Goal: Task Accomplishment & Management: Complete application form

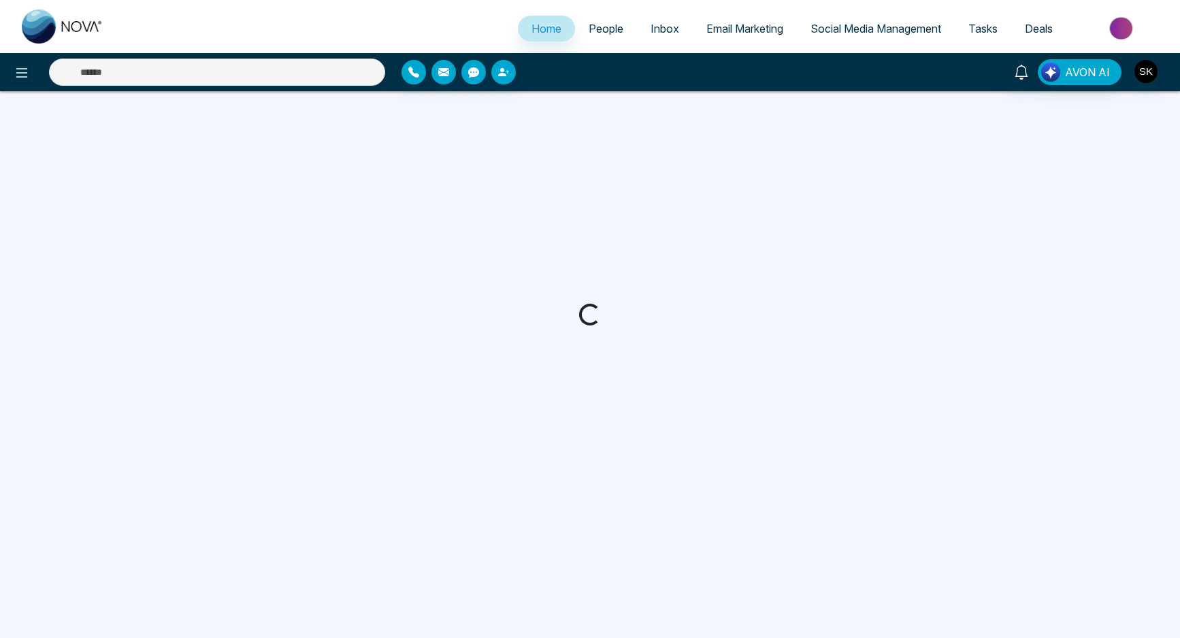
select select "*"
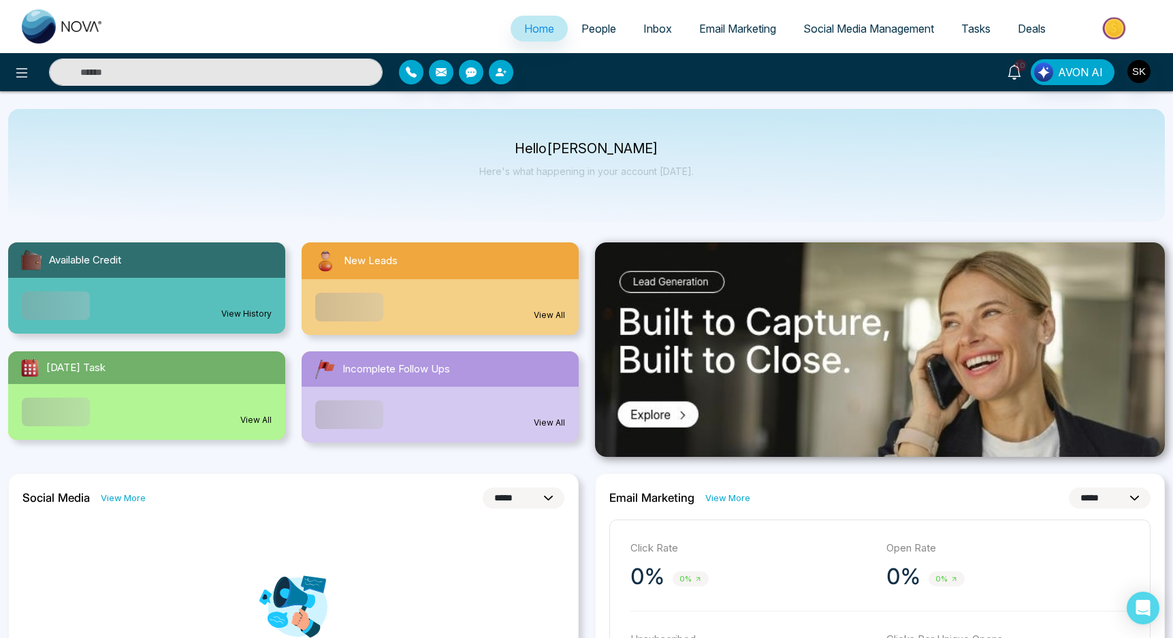
click at [1012, 82] on link "10" at bounding box center [1014, 71] width 33 height 24
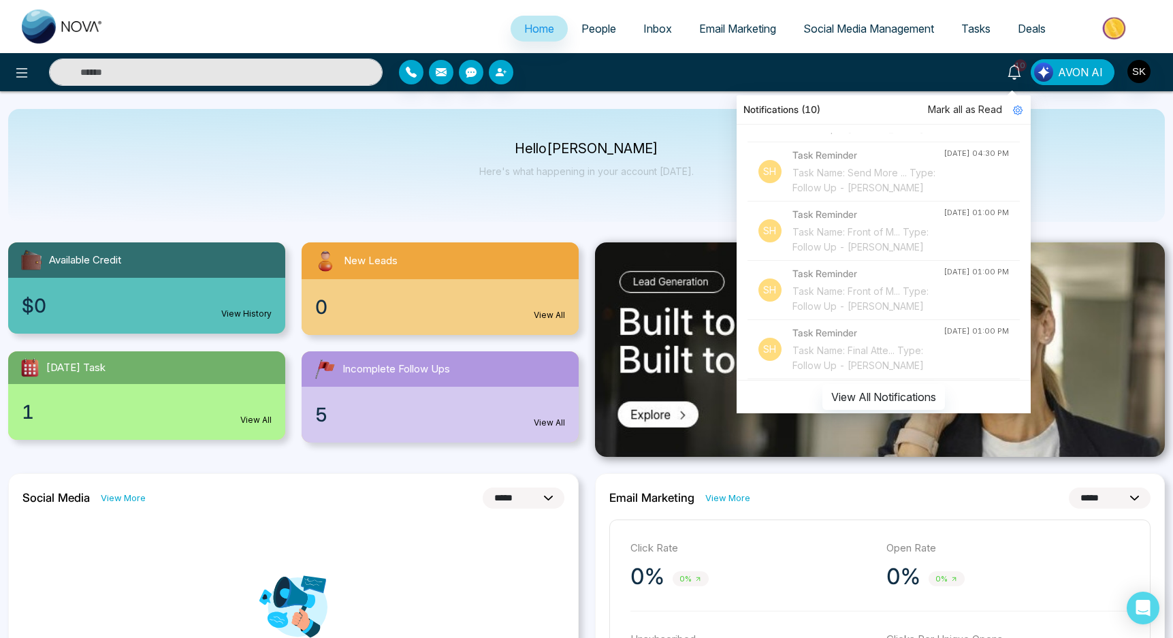
scroll to position [643, 0]
click at [350, 77] on input "text" at bounding box center [216, 72] width 334 height 27
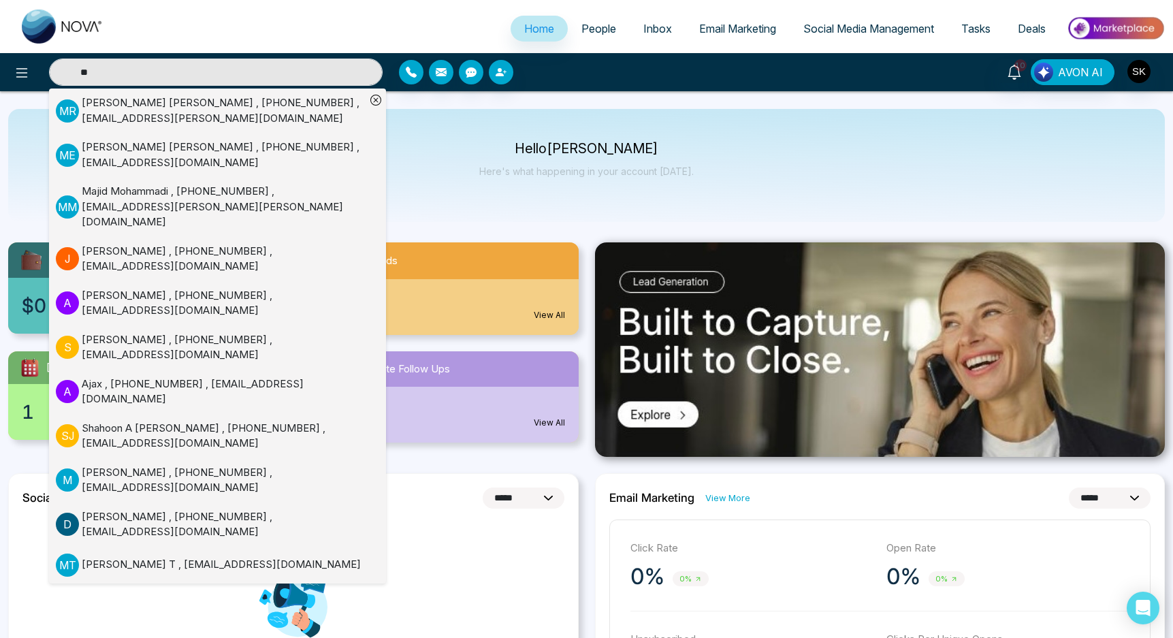
type input "*"
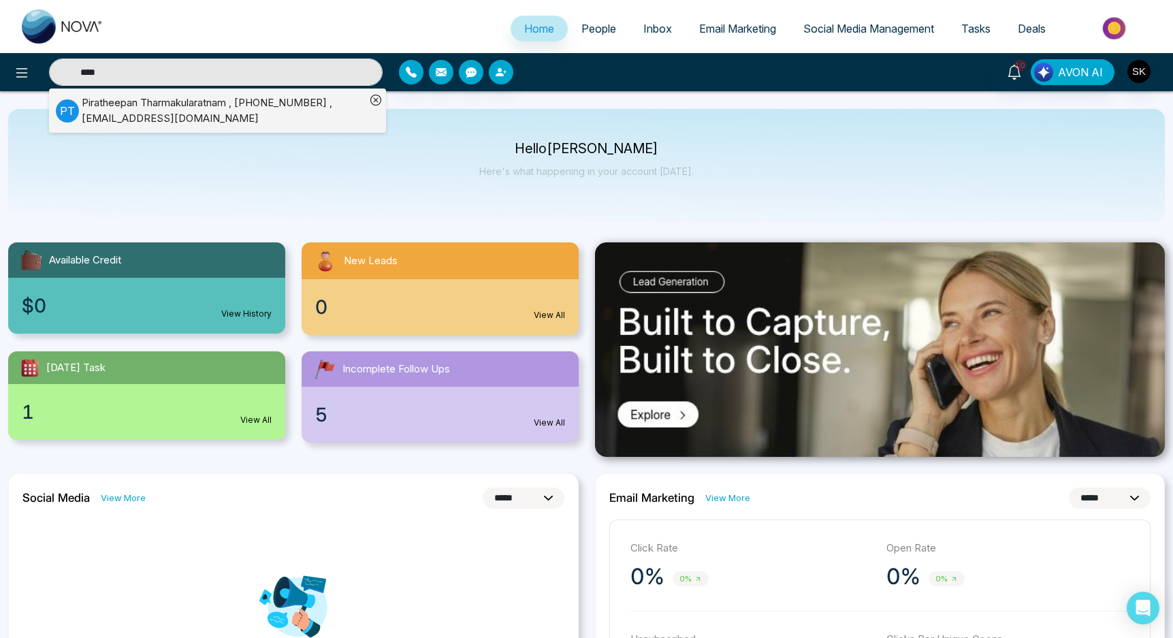
type input "****"
click at [254, 112] on div "Piratheepan Tharmakularatnam , [PHONE_NUMBER] , [EMAIL_ADDRESS][DOMAIN_NAME]" at bounding box center [224, 110] width 284 height 31
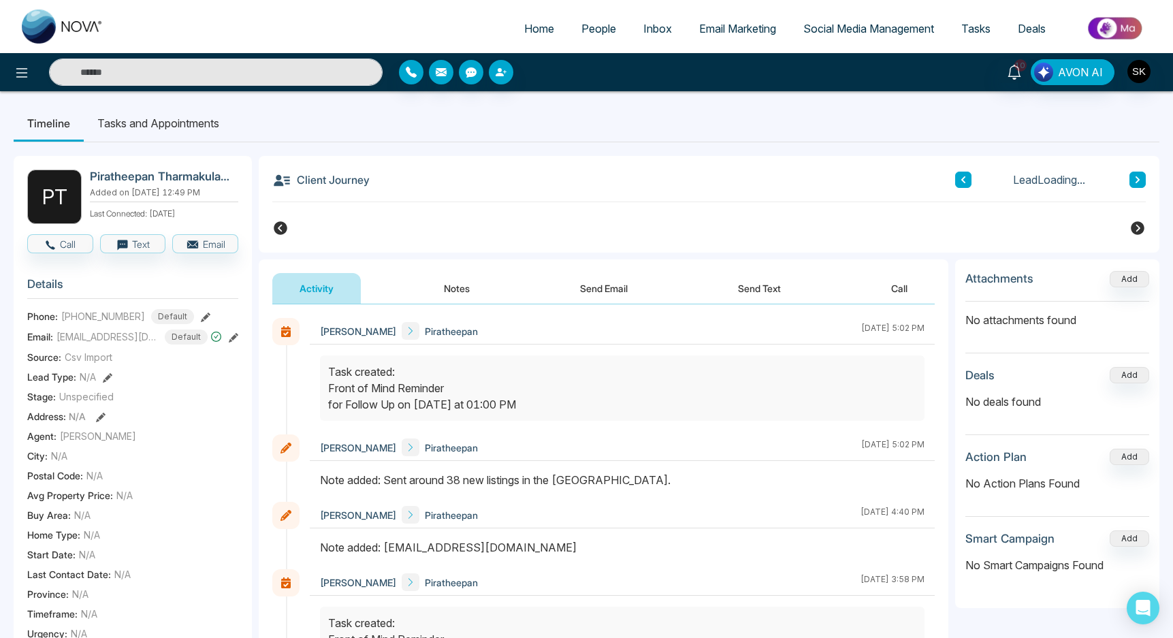
click at [456, 288] on button "Notes" at bounding box center [457, 288] width 80 height 31
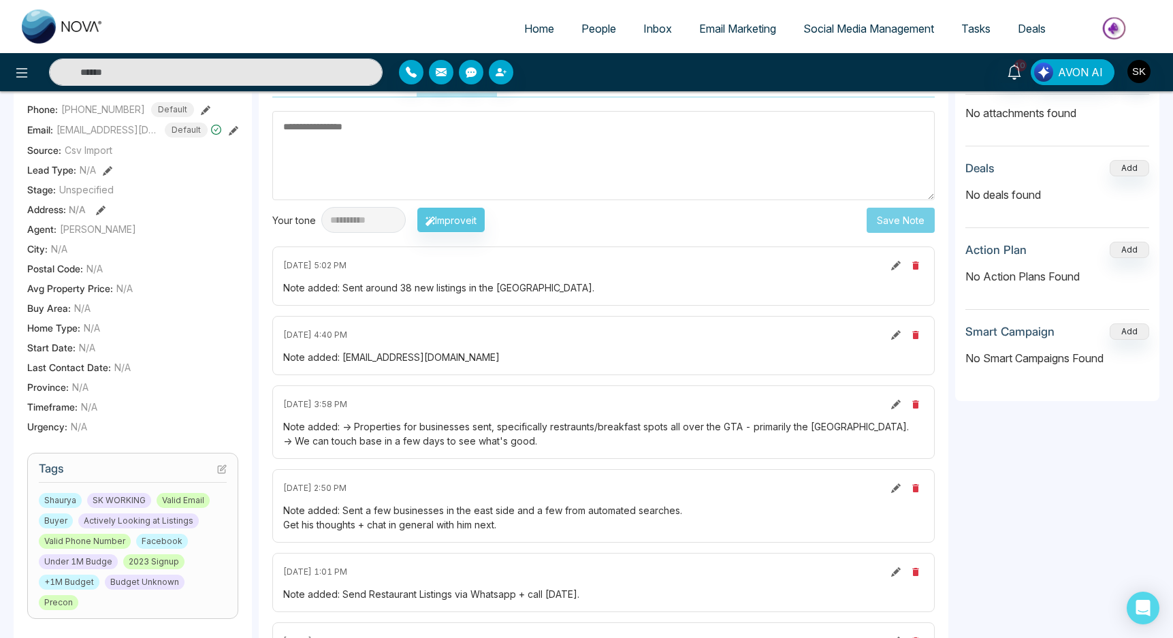
scroll to position [0, 173]
drag, startPoint x: 343, startPoint y: 357, endPoint x: 434, endPoint y: 357, distance: 91.2
click at [399, 357] on div "Note added: [EMAIL_ADDRESS][DOMAIN_NAME]" at bounding box center [603, 357] width 641 height 14
click at [487, 360] on div "Note added: [EMAIL_ADDRESS][DOMAIN_NAME]" at bounding box center [603, 357] width 641 height 14
click at [503, 360] on div "Note added: [EMAIL_ADDRESS][DOMAIN_NAME]" at bounding box center [603, 357] width 641 height 14
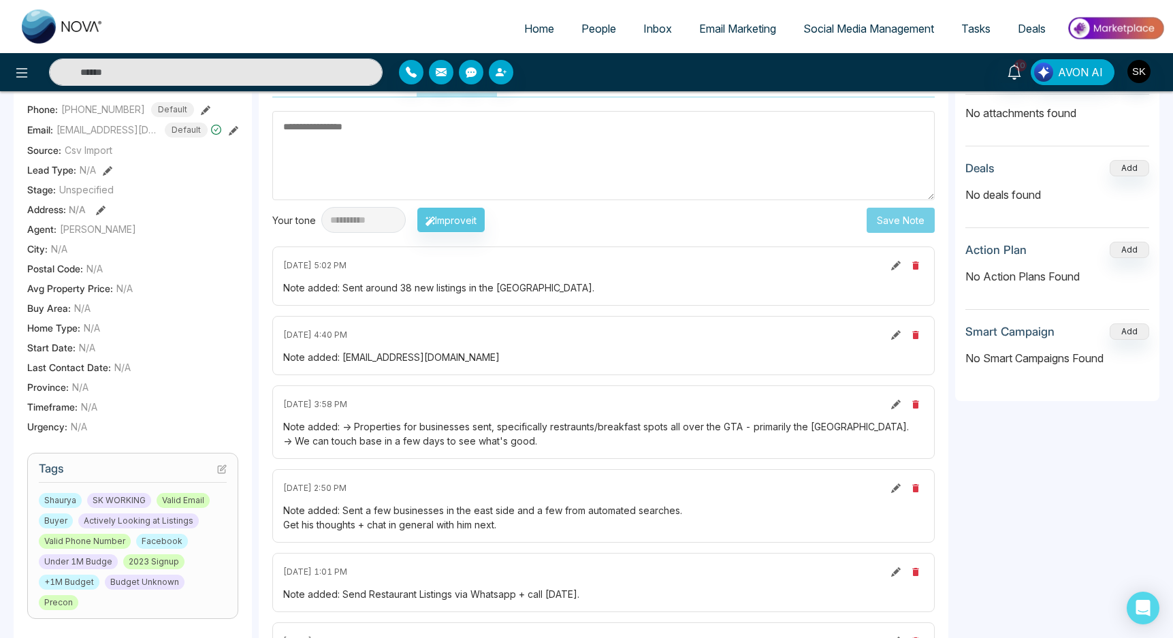
drag, startPoint x: 342, startPoint y: 358, endPoint x: 543, endPoint y: 358, distance: 201.5
click at [543, 358] on div "Note added: [EMAIL_ADDRESS][DOMAIN_NAME]" at bounding box center [603, 357] width 641 height 14
copy div "[EMAIL_ADDRESS][DOMAIN_NAME]"
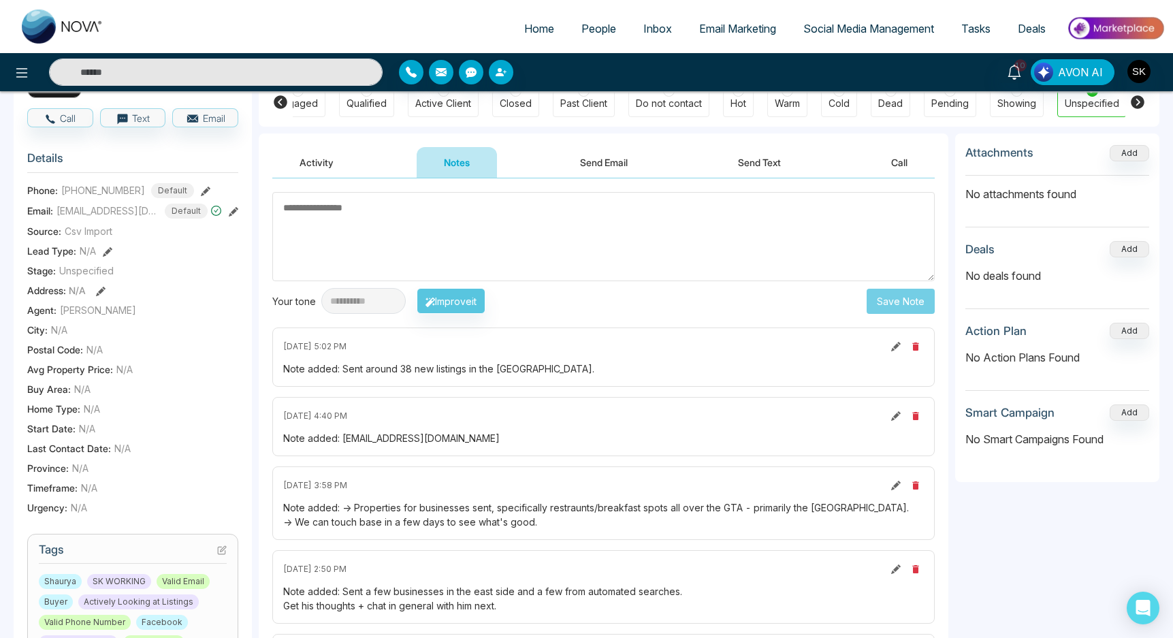
scroll to position [52, 0]
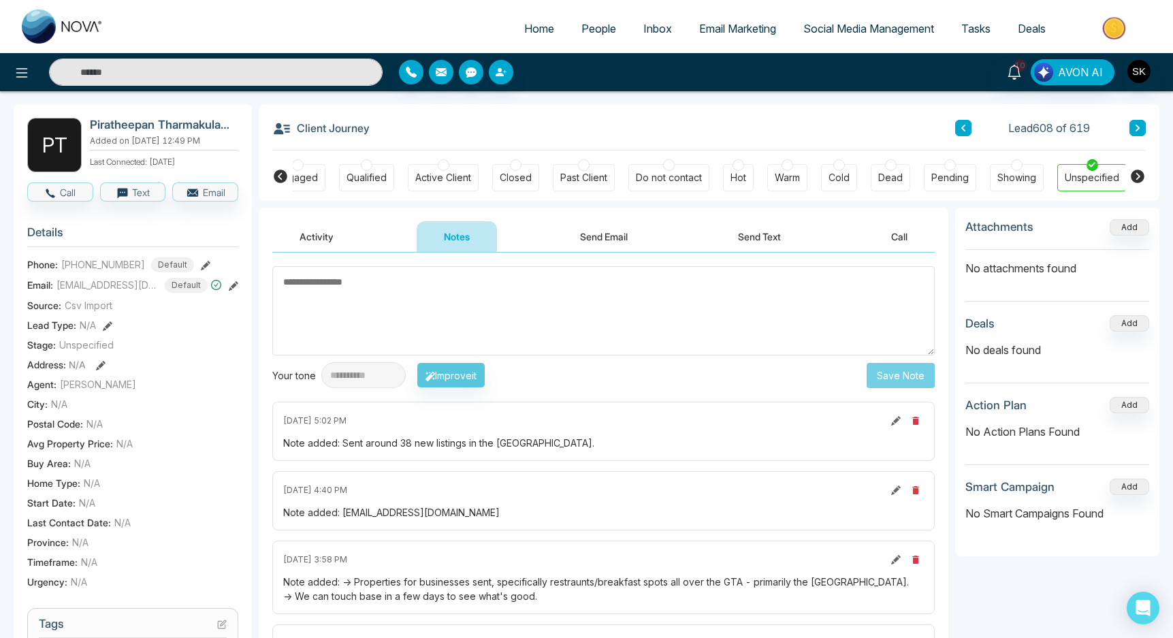
click at [233, 284] on icon at bounding box center [234, 286] width 10 height 10
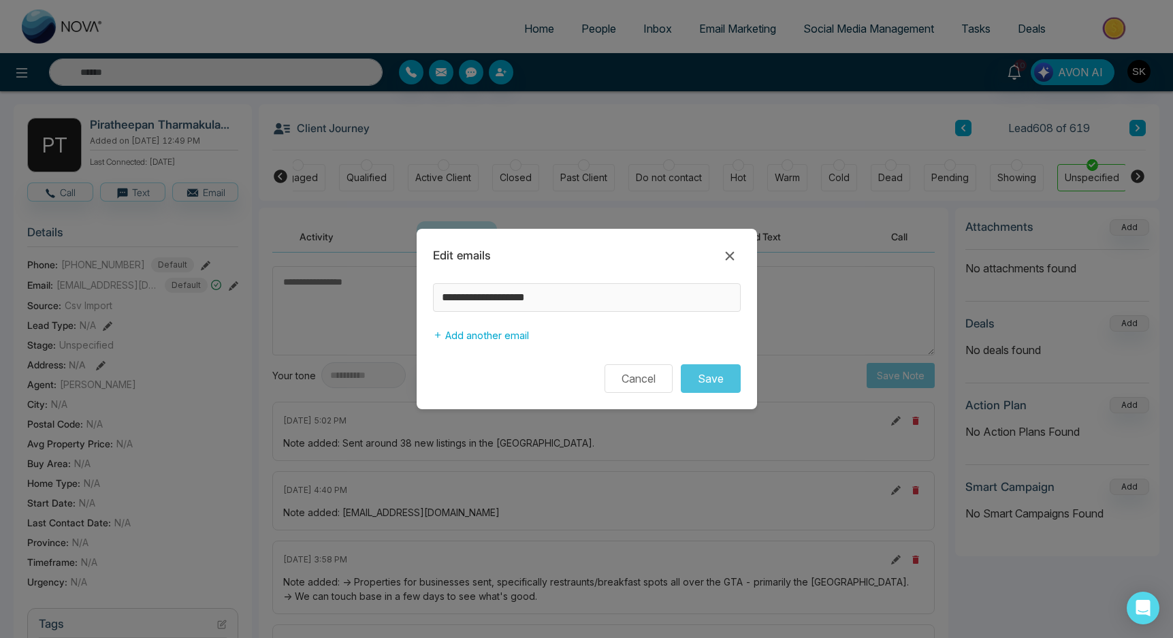
click at [506, 190] on div "**********" at bounding box center [586, 319] width 1173 height 638
click at [731, 254] on icon at bounding box center [729, 255] width 9 height 9
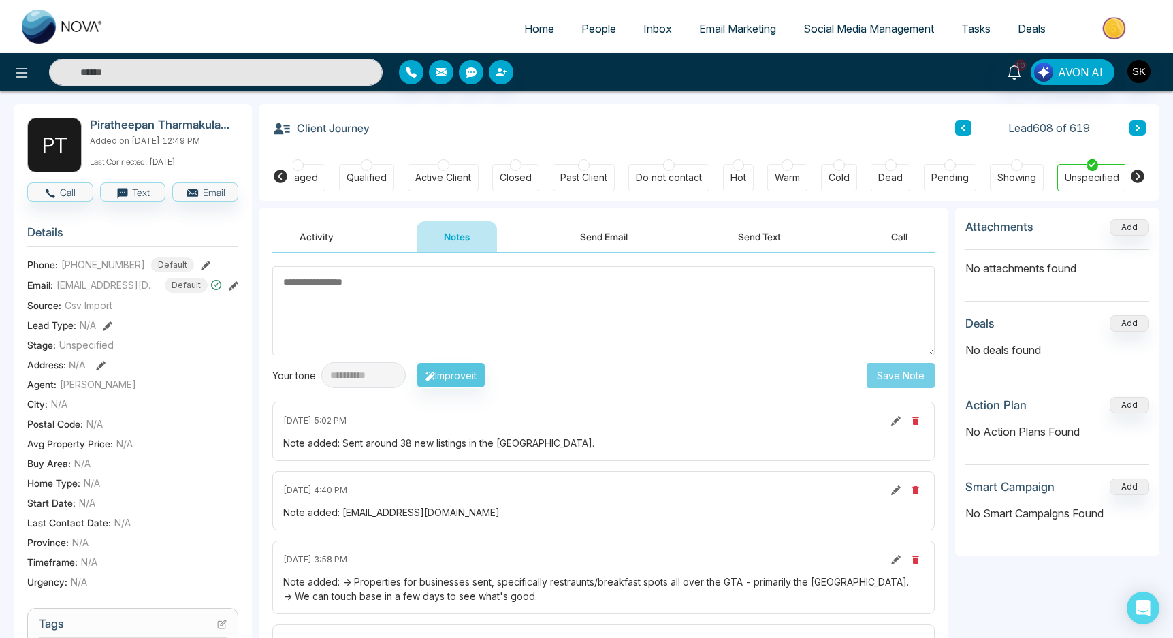
click at [112, 127] on h2 "Piratheepan Tharmakularatnam" at bounding box center [161, 125] width 143 height 14
copy h2 "Piratheepan"
click at [483, 301] on textarea at bounding box center [603, 310] width 662 height 89
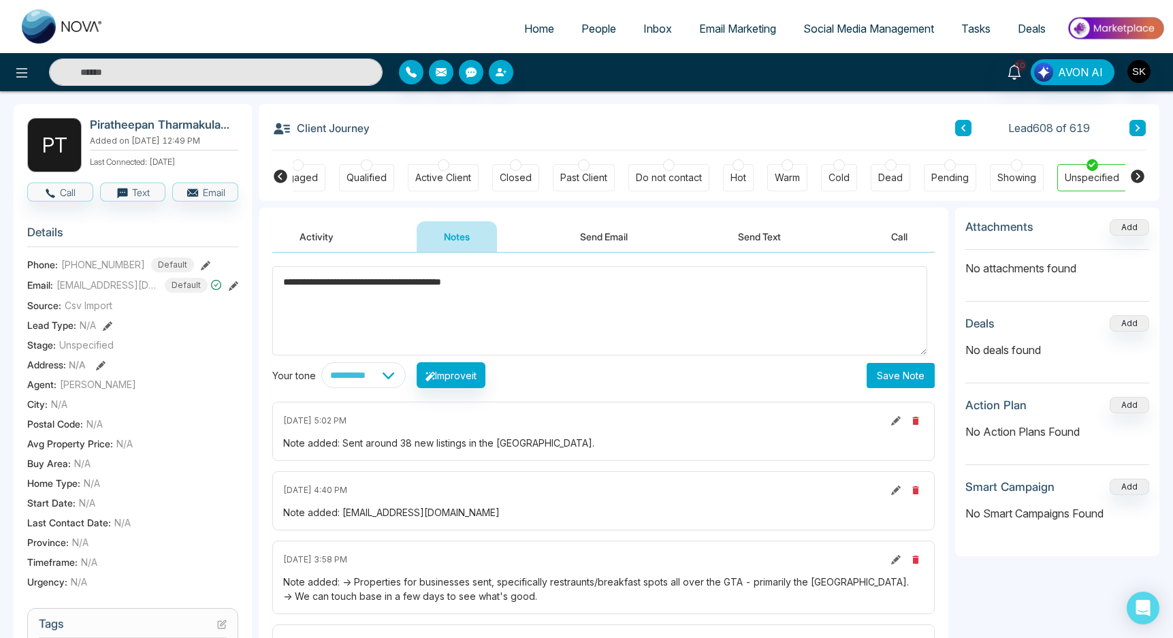
type textarea "**********"
click at [901, 378] on button "Save Note" at bounding box center [901, 375] width 68 height 25
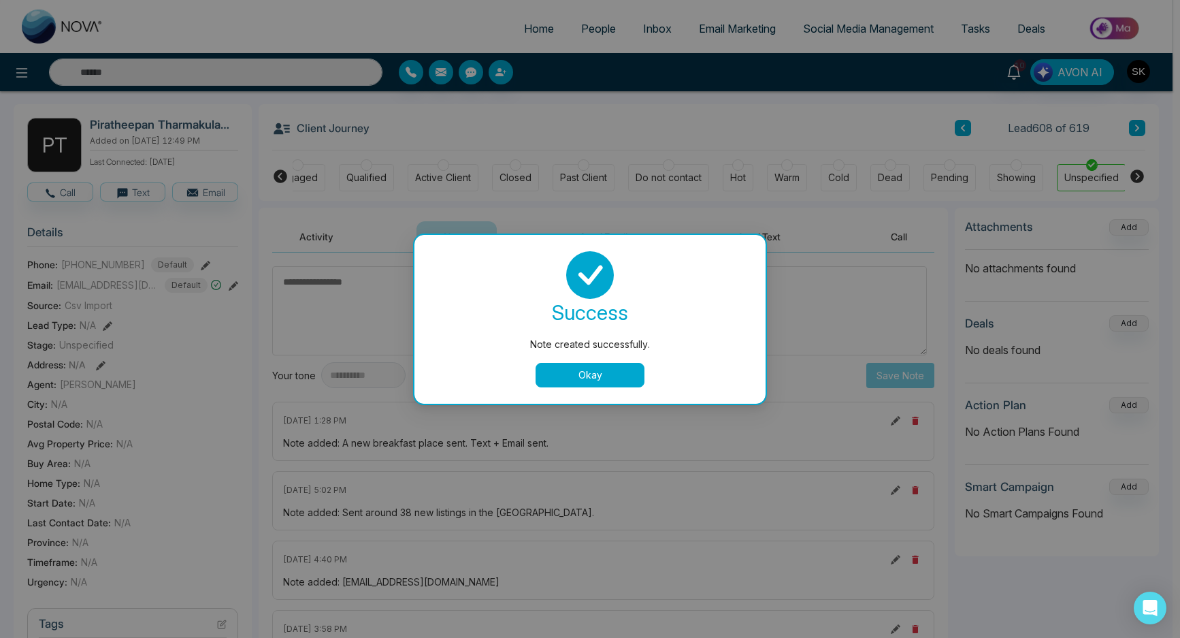
click at [574, 361] on div "success Note created successfully. Okay" at bounding box center [590, 319] width 319 height 136
click at [573, 372] on button "Okay" at bounding box center [590, 375] width 109 height 25
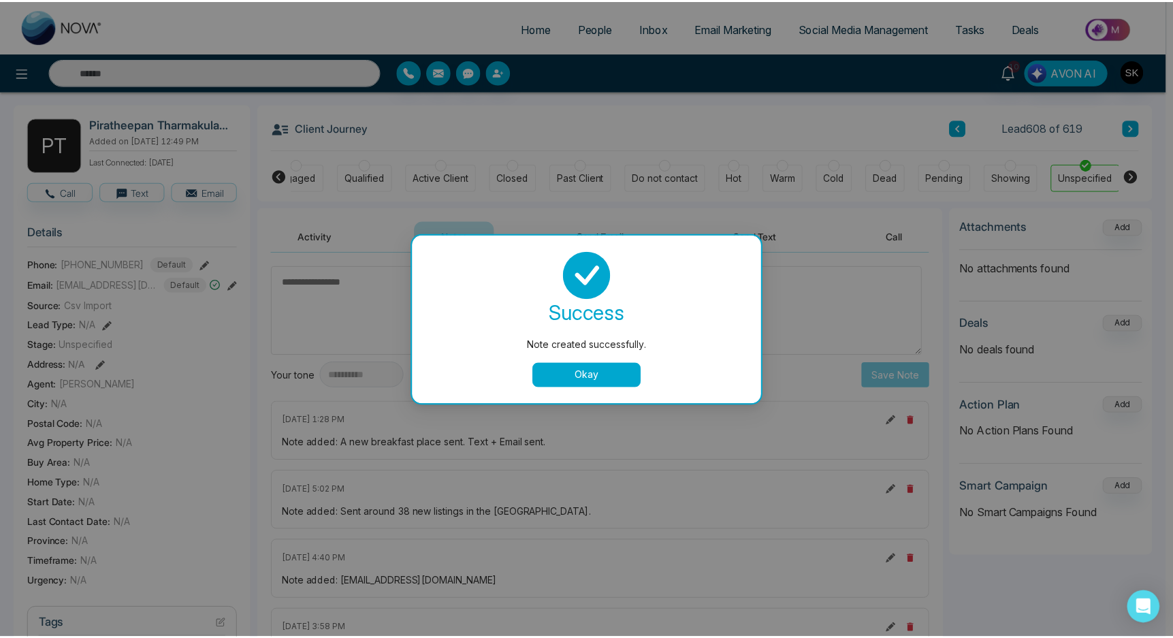
scroll to position [0, 165]
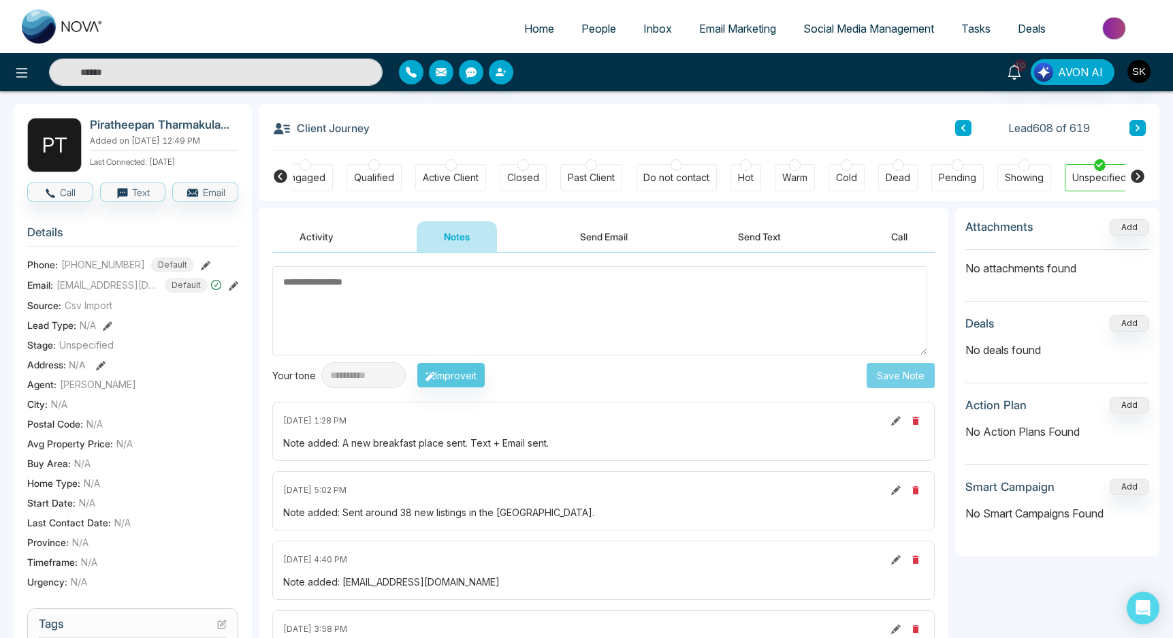
click at [350, 245] on button "Activity" at bounding box center [316, 236] width 88 height 31
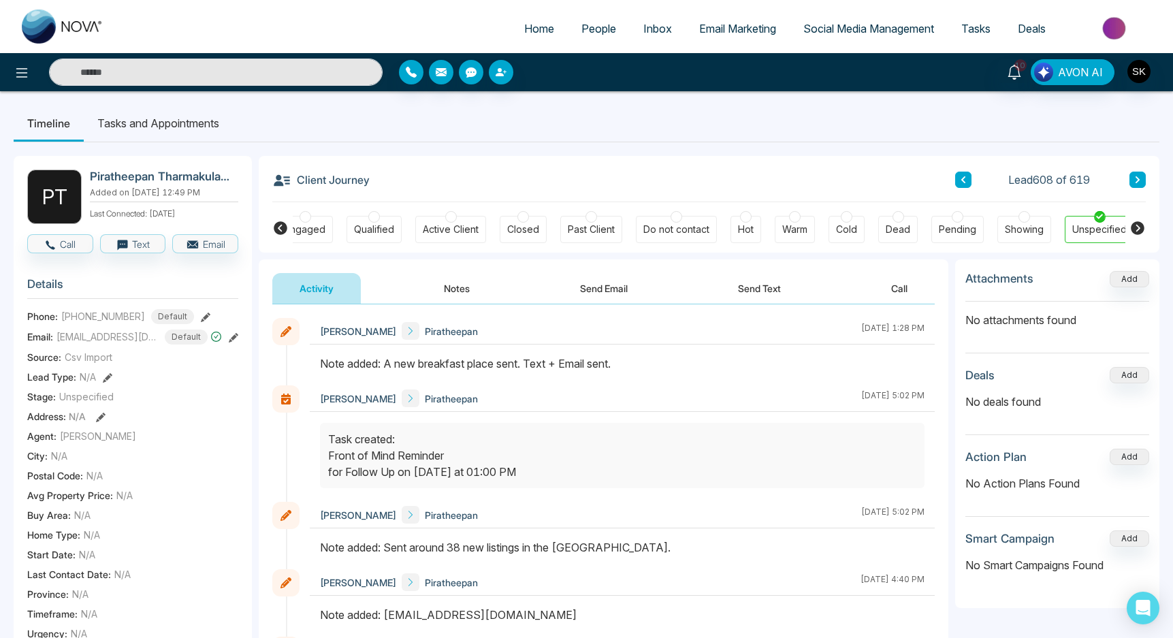
click at [174, 112] on li "Tasks and Appointments" at bounding box center [158, 123] width 149 height 37
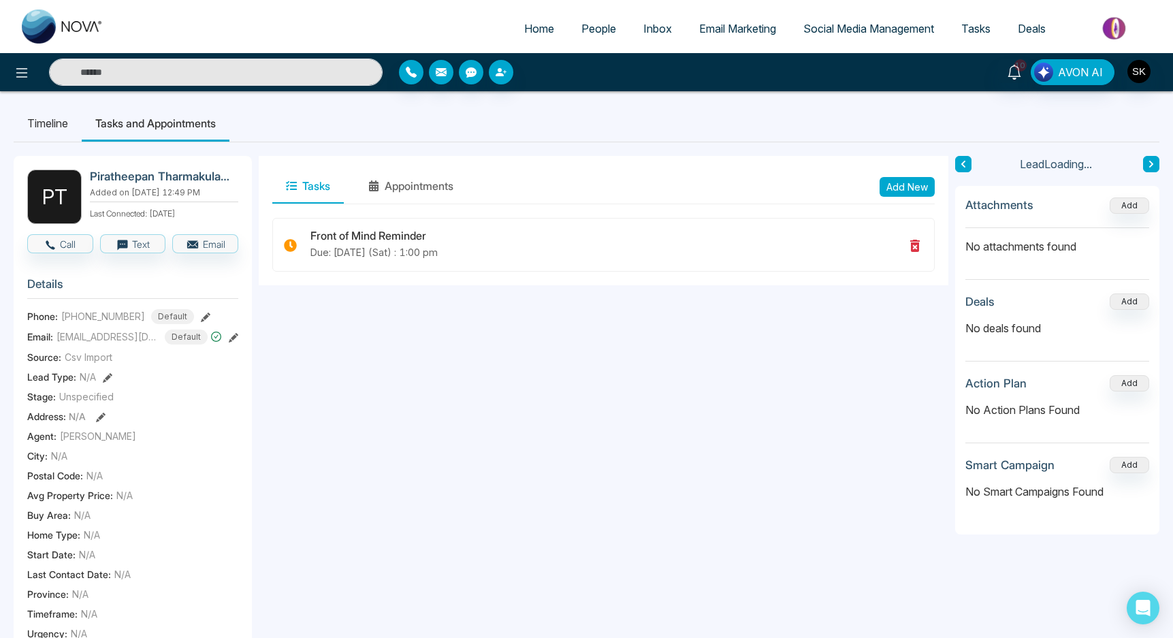
click at [917, 183] on button "Add New" at bounding box center [907, 187] width 55 height 20
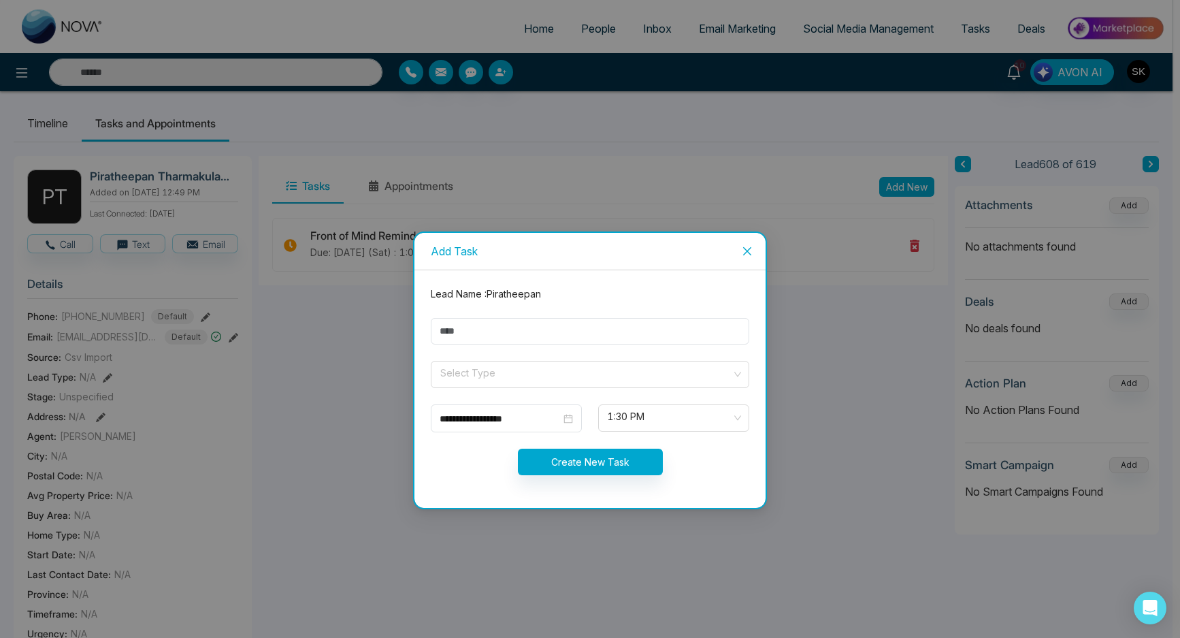
click at [500, 353] on form "**********" at bounding box center [590, 389] width 335 height 205
click at [506, 342] on input "text" at bounding box center [590, 331] width 319 height 27
click at [756, 247] on span "Close" at bounding box center [747, 251] width 37 height 37
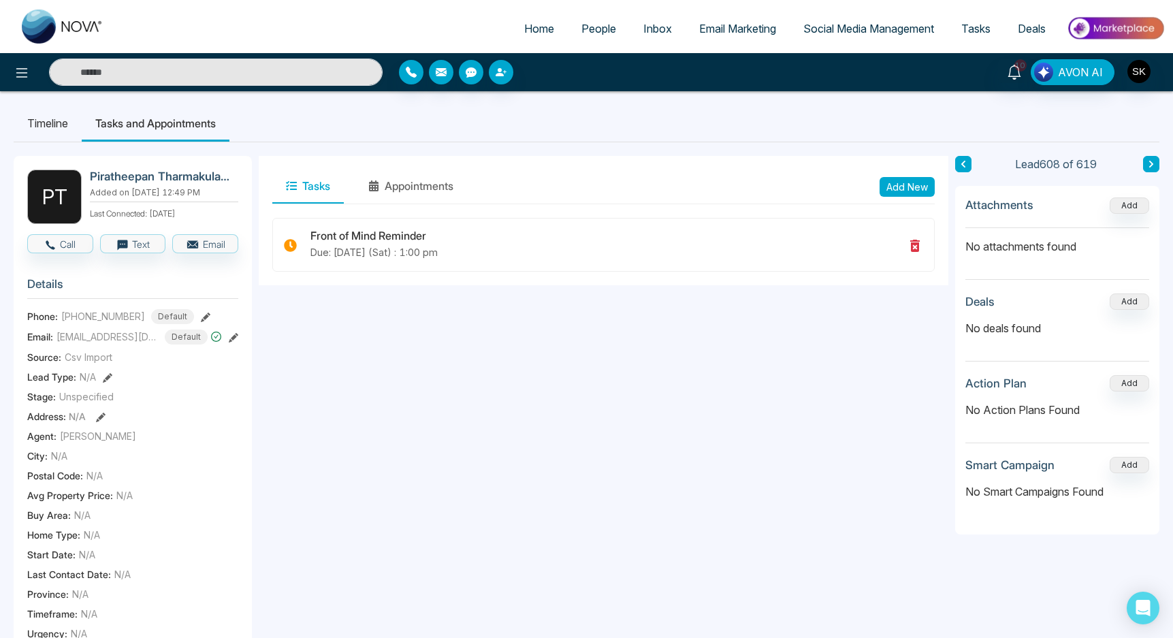
click at [908, 188] on button "Add New" at bounding box center [907, 187] width 55 height 20
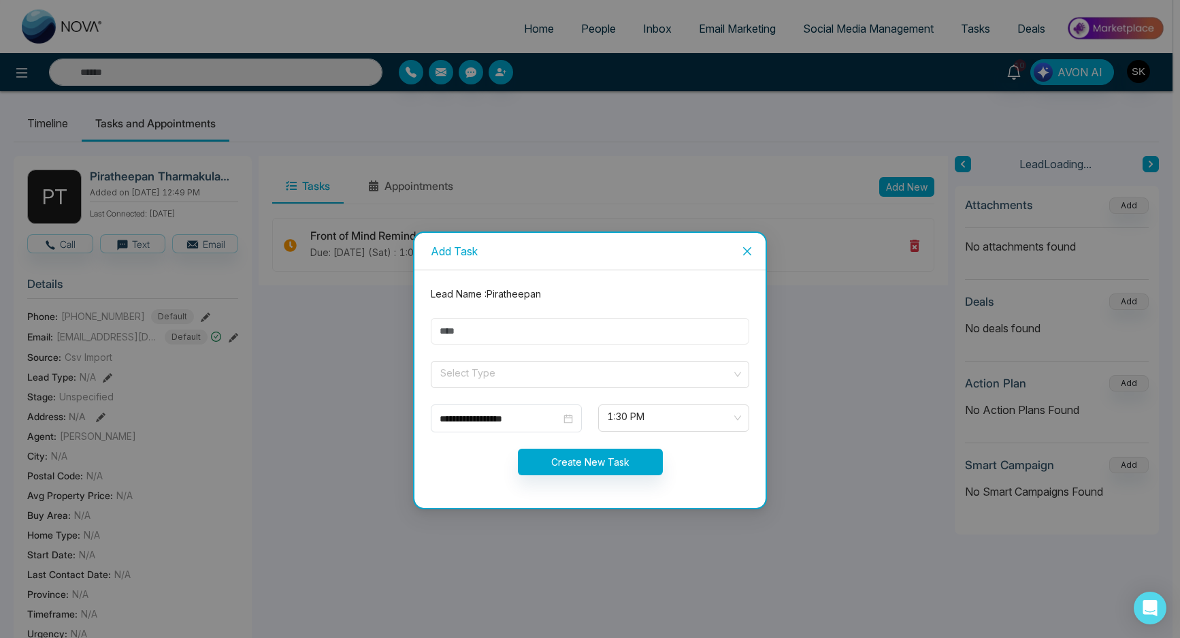
click at [541, 327] on input "text" at bounding box center [590, 331] width 319 height 27
type input "**********"
click at [538, 378] on input "search" at bounding box center [585, 371] width 293 height 20
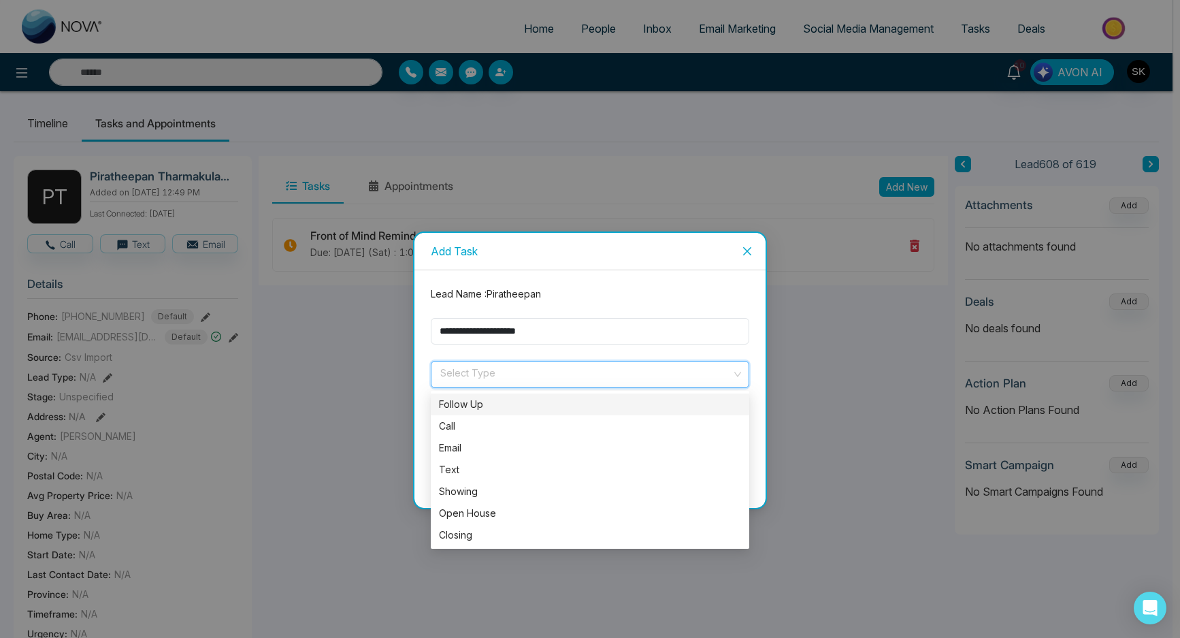
click at [521, 396] on div "Follow Up" at bounding box center [590, 404] width 319 height 22
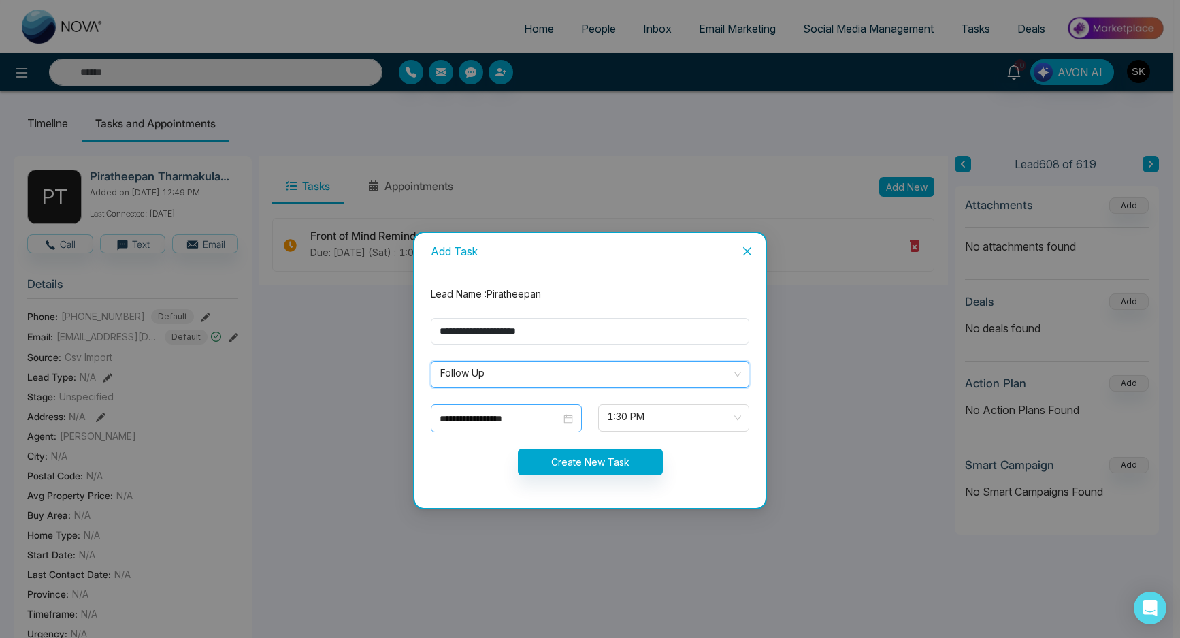
click at [515, 419] on input "**********" at bounding box center [500, 418] width 121 height 15
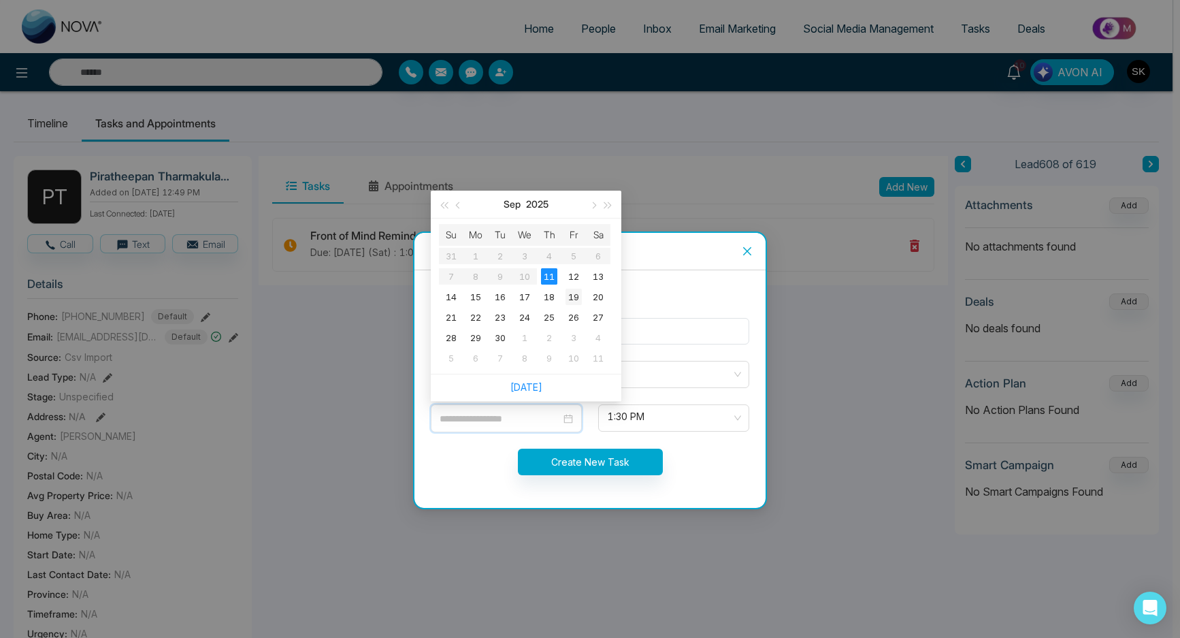
type input "**********"
click at [575, 303] on div "19" at bounding box center [574, 297] width 16 height 16
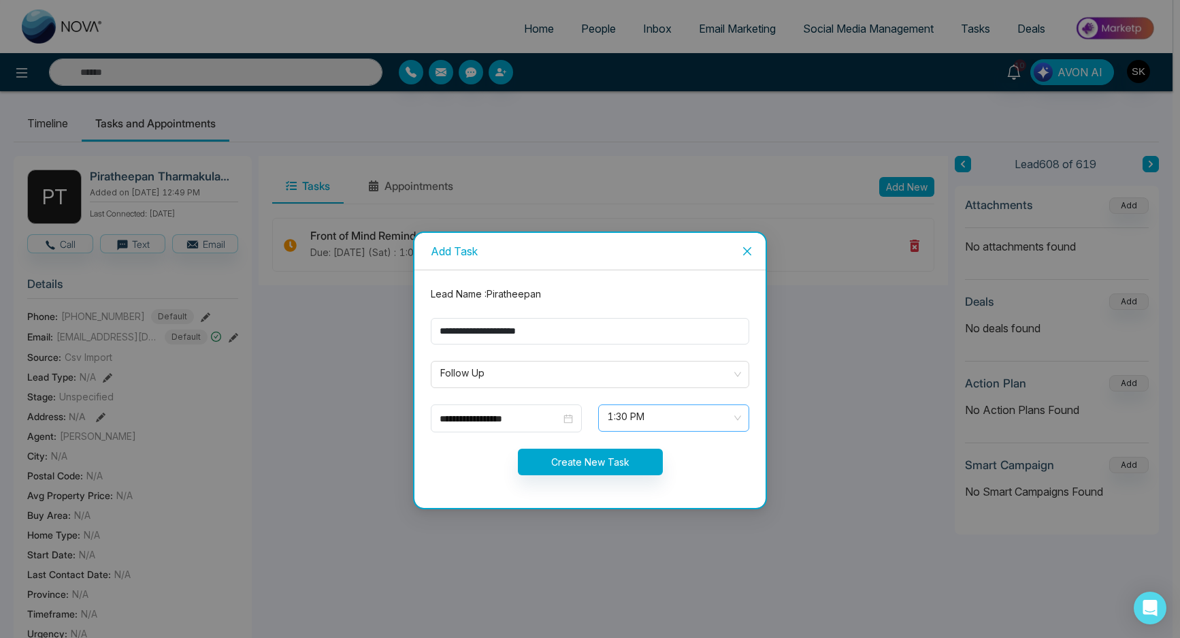
click at [628, 428] on span "1:30 PM" at bounding box center [674, 417] width 132 height 23
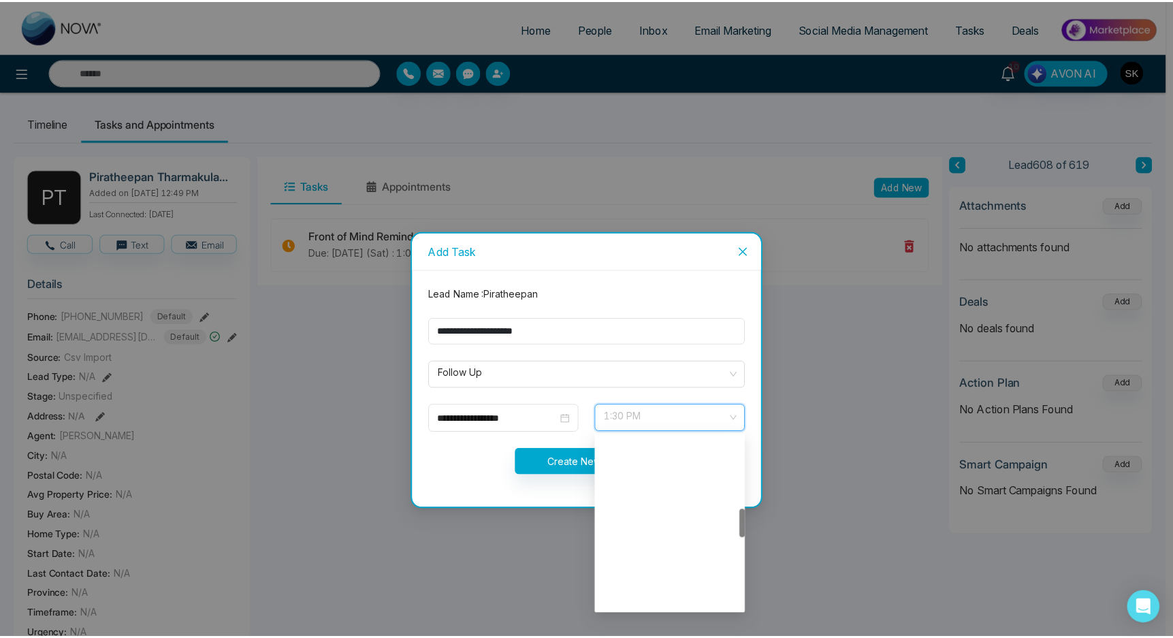
scroll to position [436, 0]
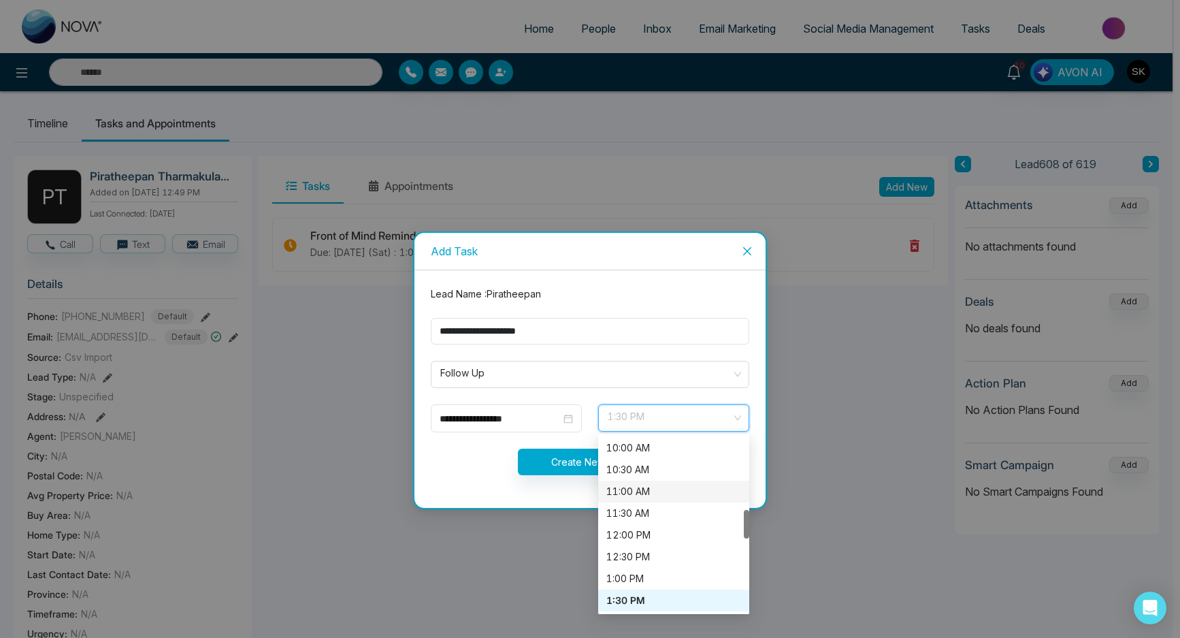
click at [644, 495] on div "11:00 AM" at bounding box center [674, 491] width 135 height 15
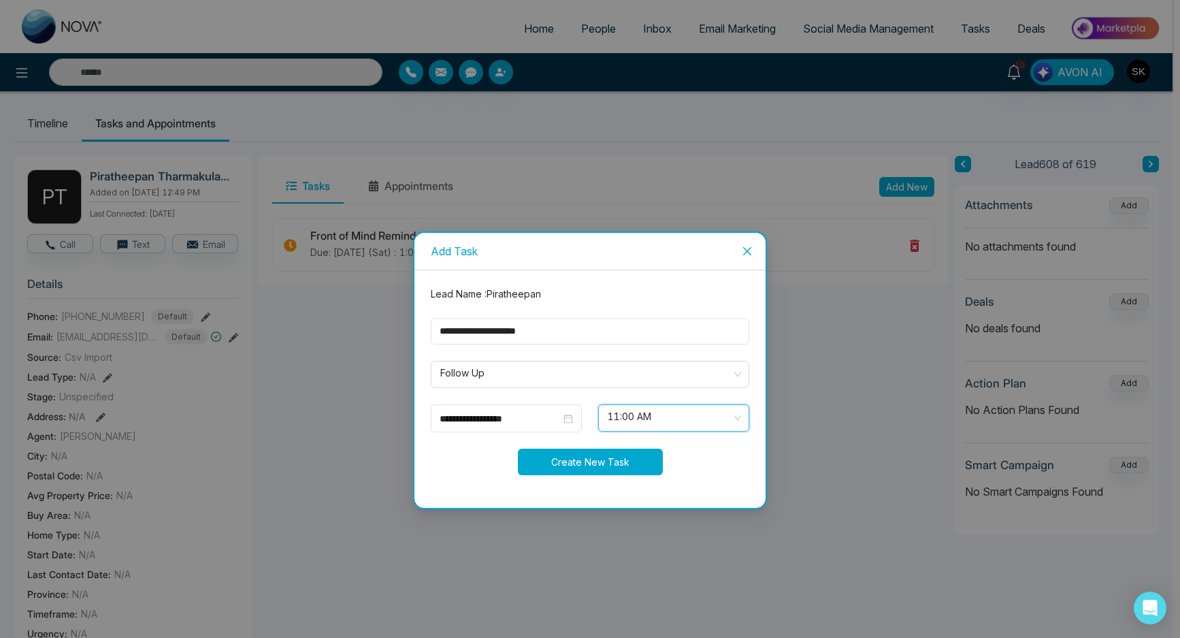
click at [605, 464] on button "Create New Task" at bounding box center [590, 462] width 145 height 27
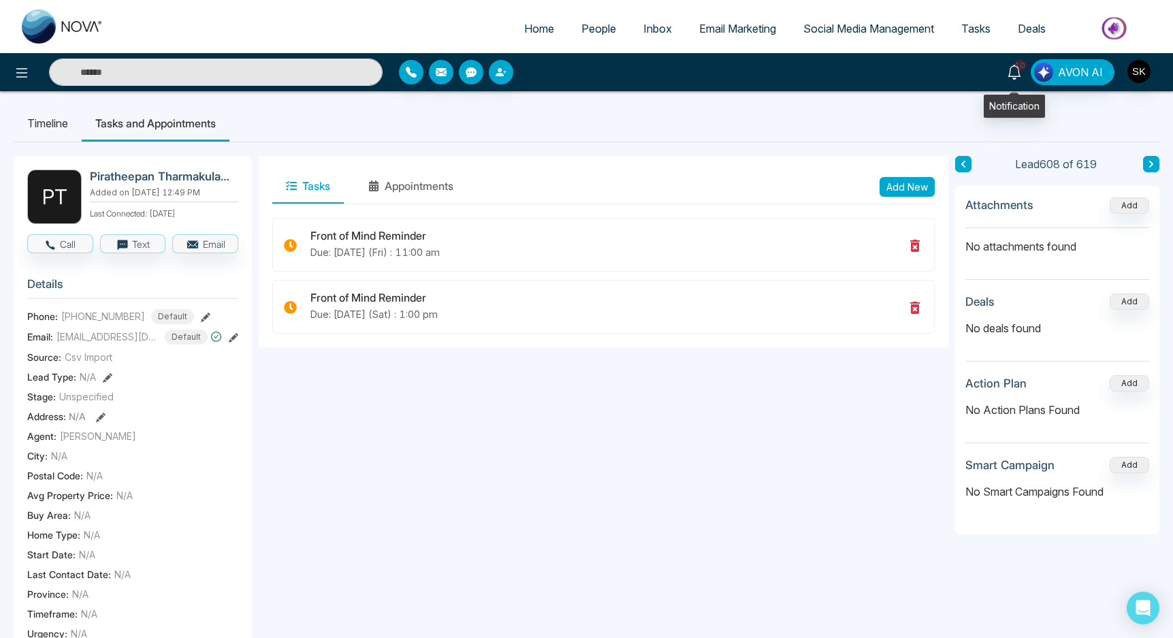
click at [1025, 63] on span "10" at bounding box center [1020, 65] width 12 height 12
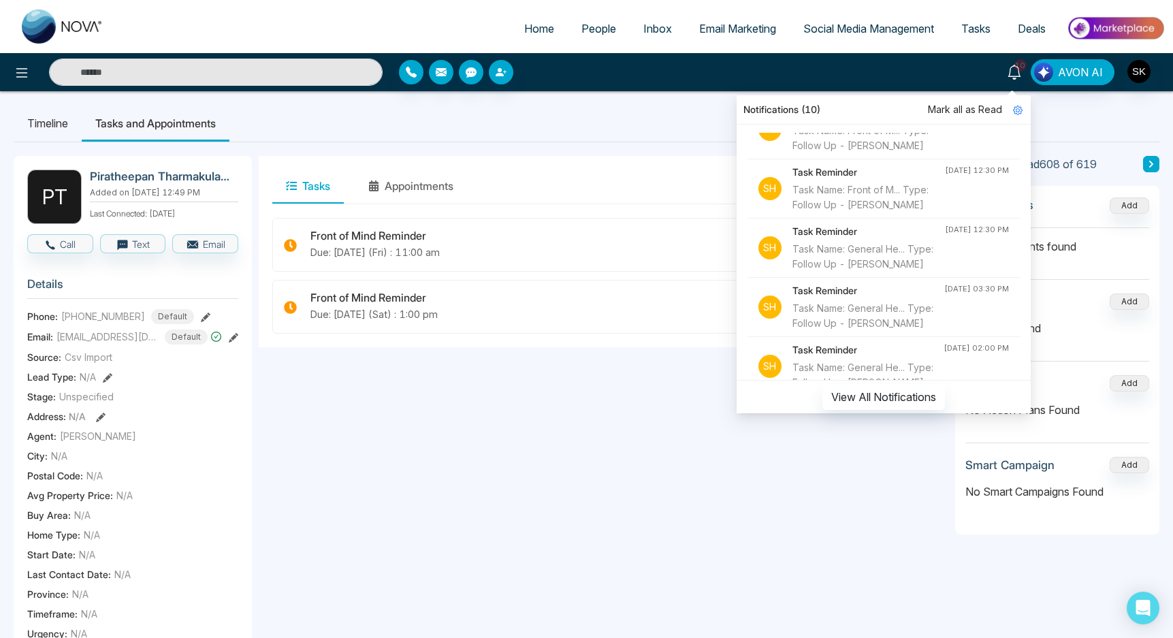
scroll to position [0, 0]
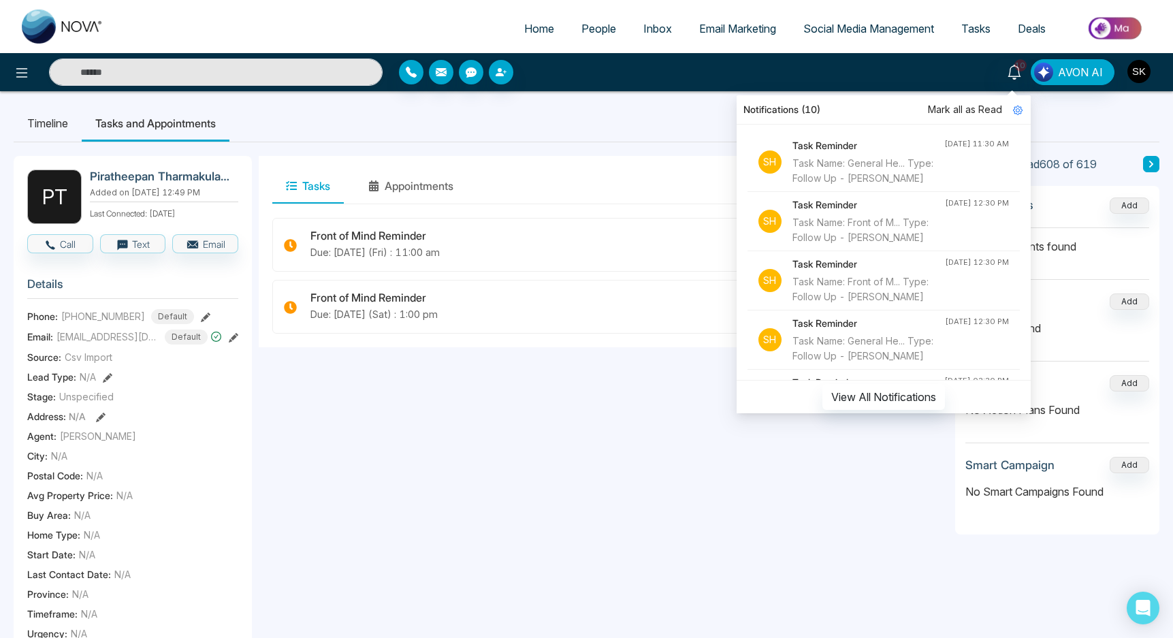
click at [1137, 75] on img "button" at bounding box center [1138, 71] width 23 height 23
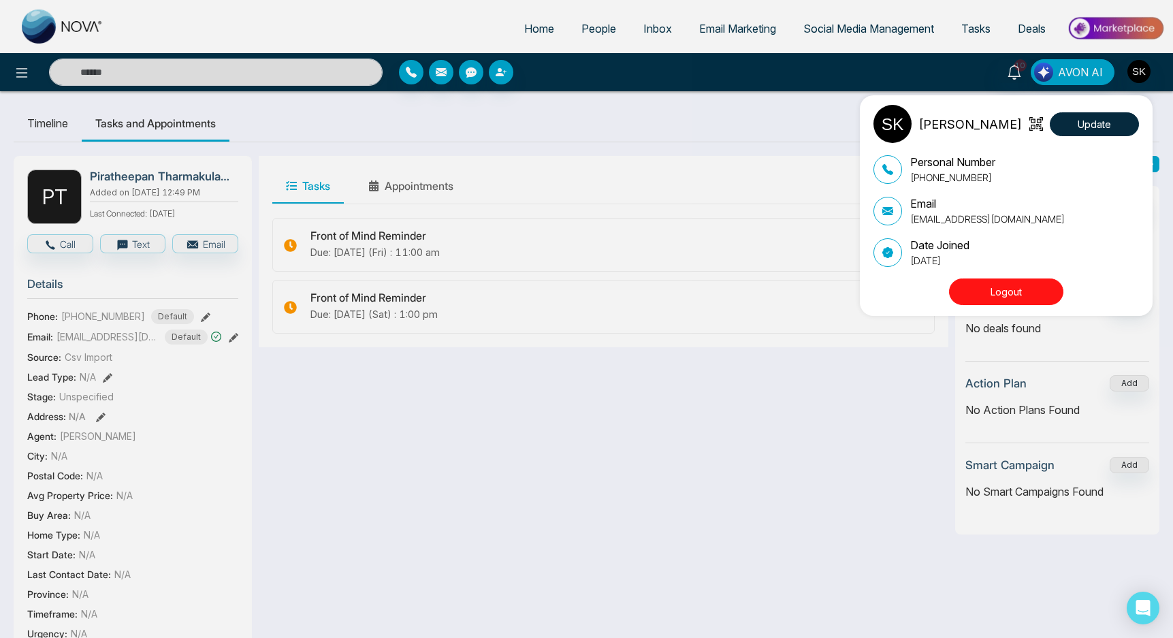
click at [1038, 283] on button "Logout" at bounding box center [1006, 291] width 114 height 27
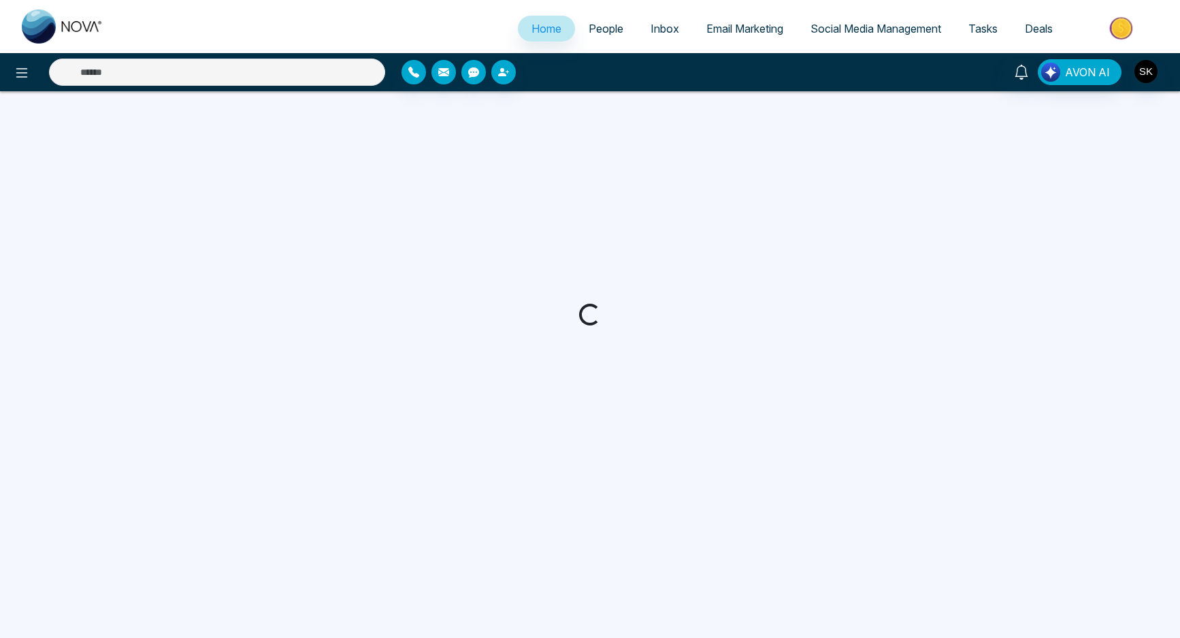
select select "*"
